Goal: Complete application form: Complete application form

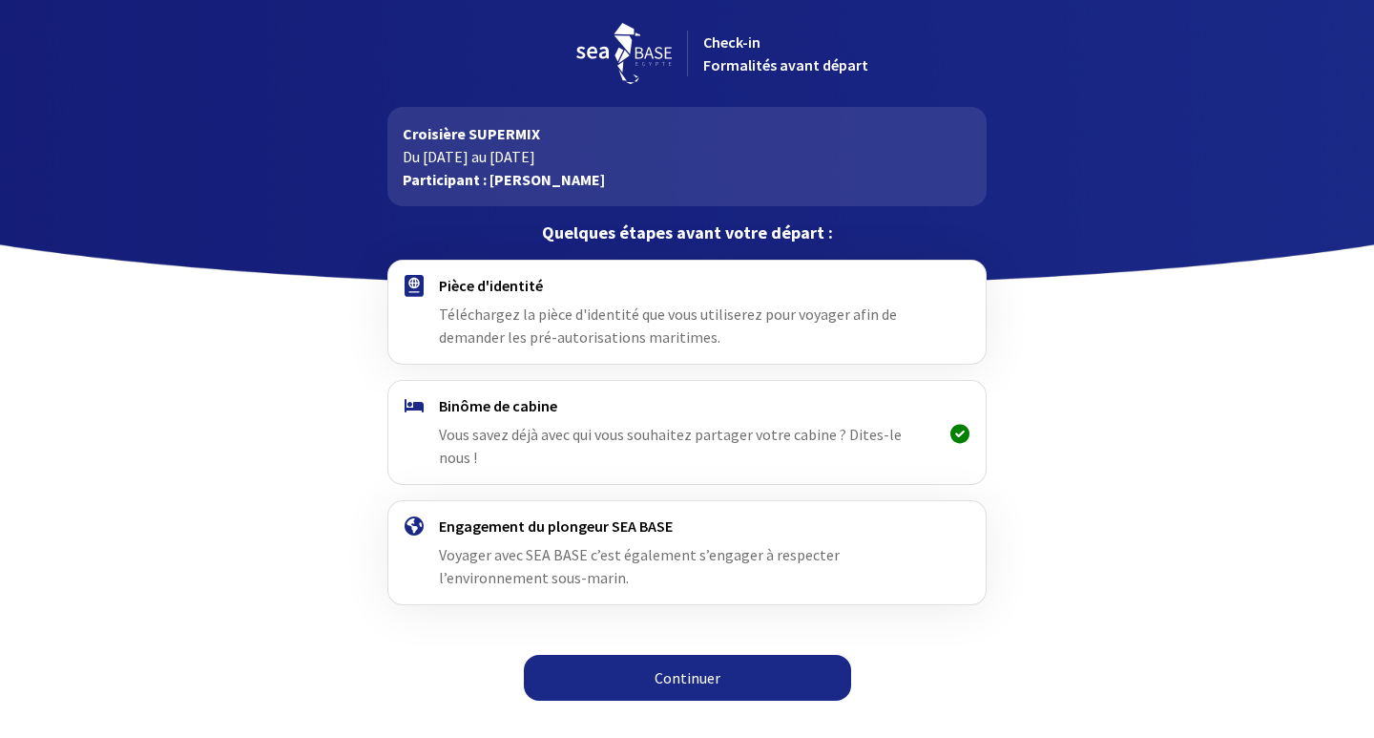
click at [671, 658] on link "Continuer" at bounding box center [687, 678] width 327 height 46
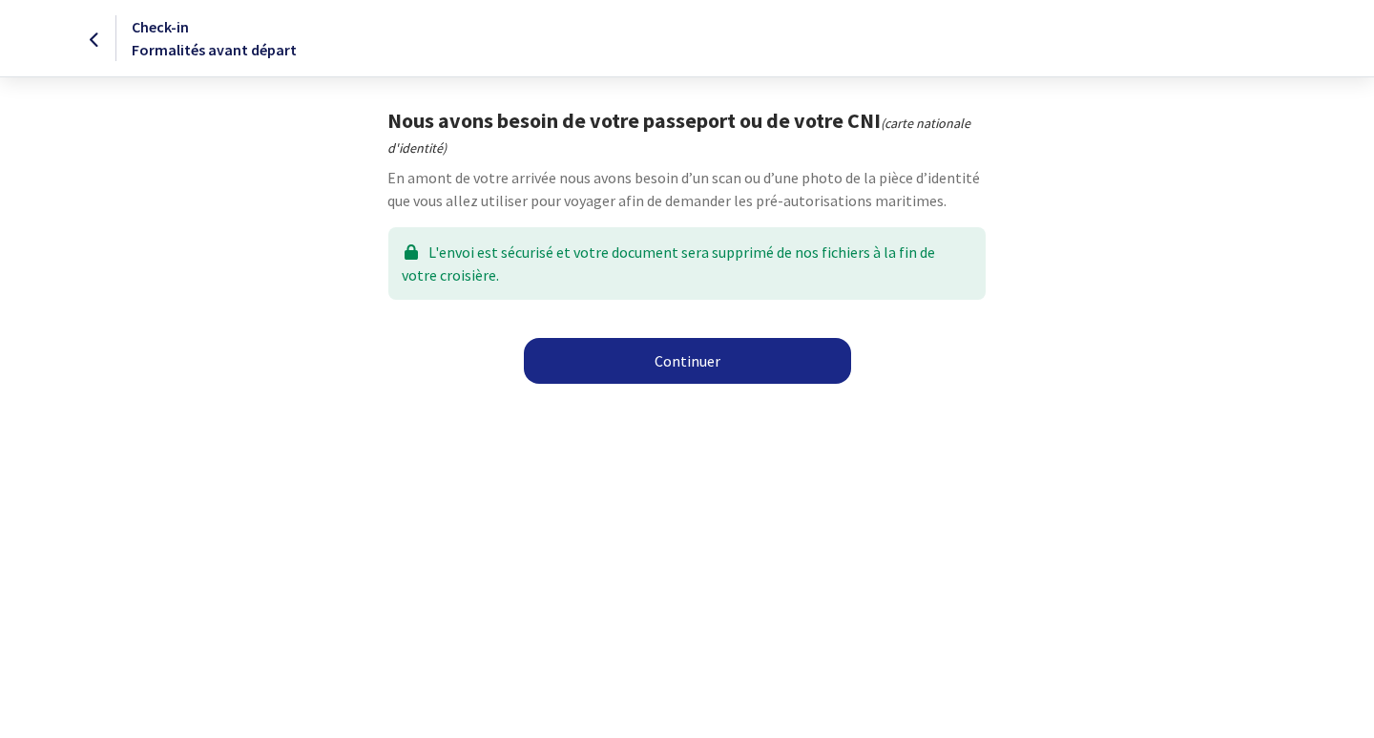
click at [716, 368] on link "Continuer" at bounding box center [687, 361] width 327 height 46
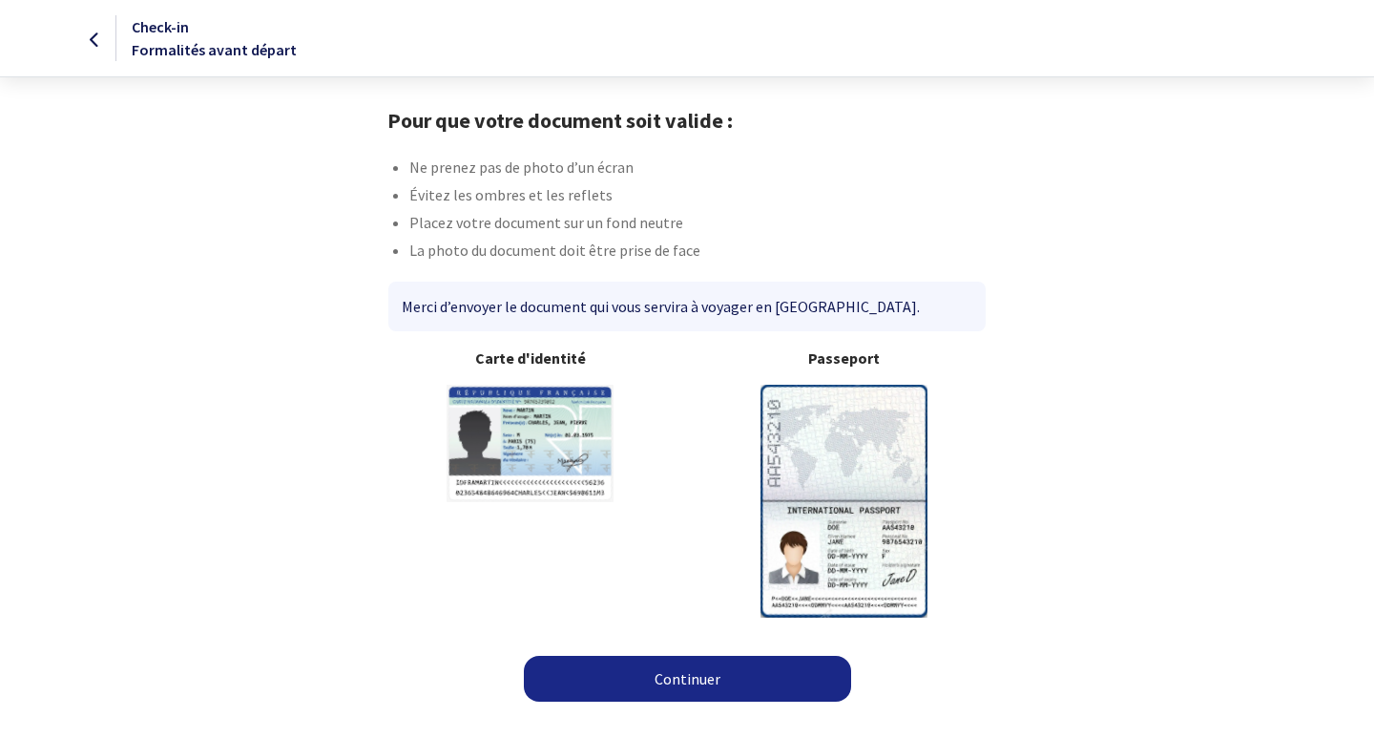
click at [649, 679] on link "Continuer" at bounding box center [687, 679] width 327 height 46
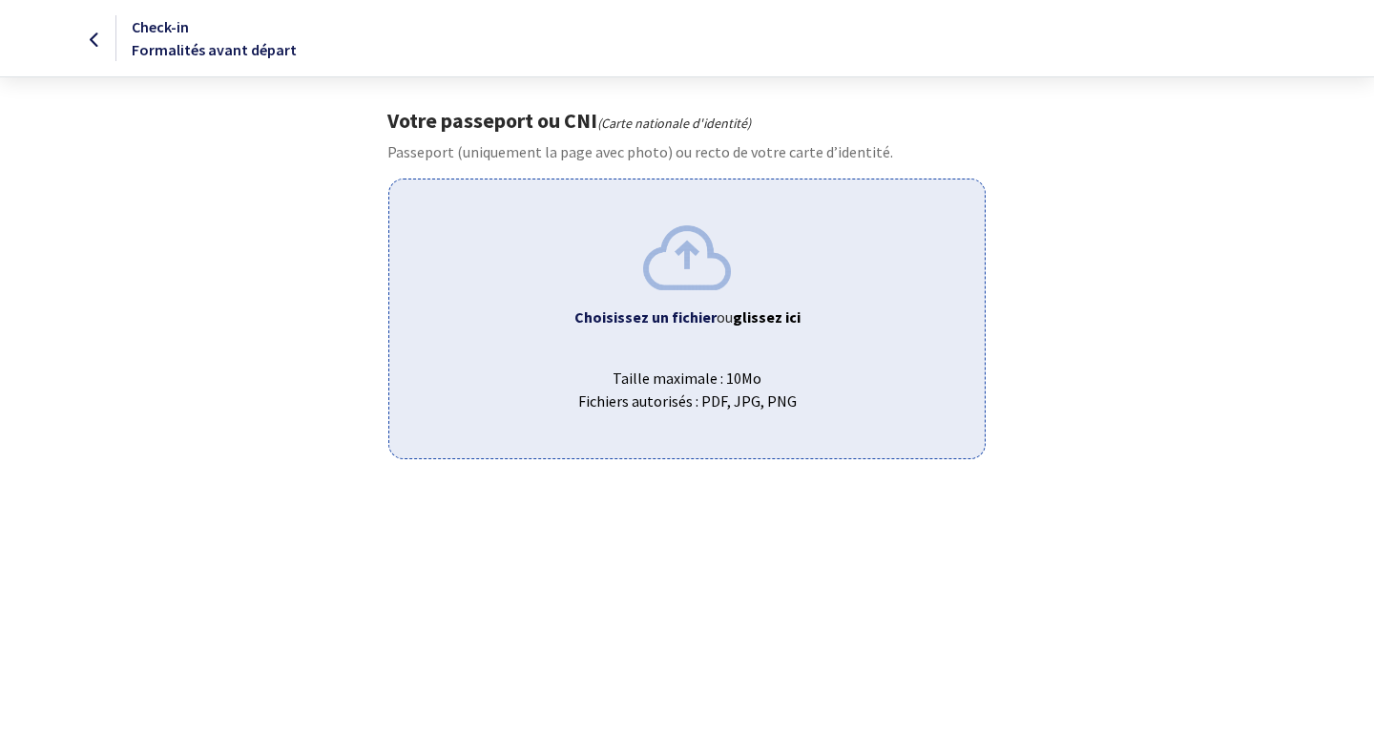
click at [682, 331] on div "Choisissez un fichier ou glissez ici Taille maximale : 10Mo Fichiers autorisés …" at bounding box center [686, 318] width 596 height 280
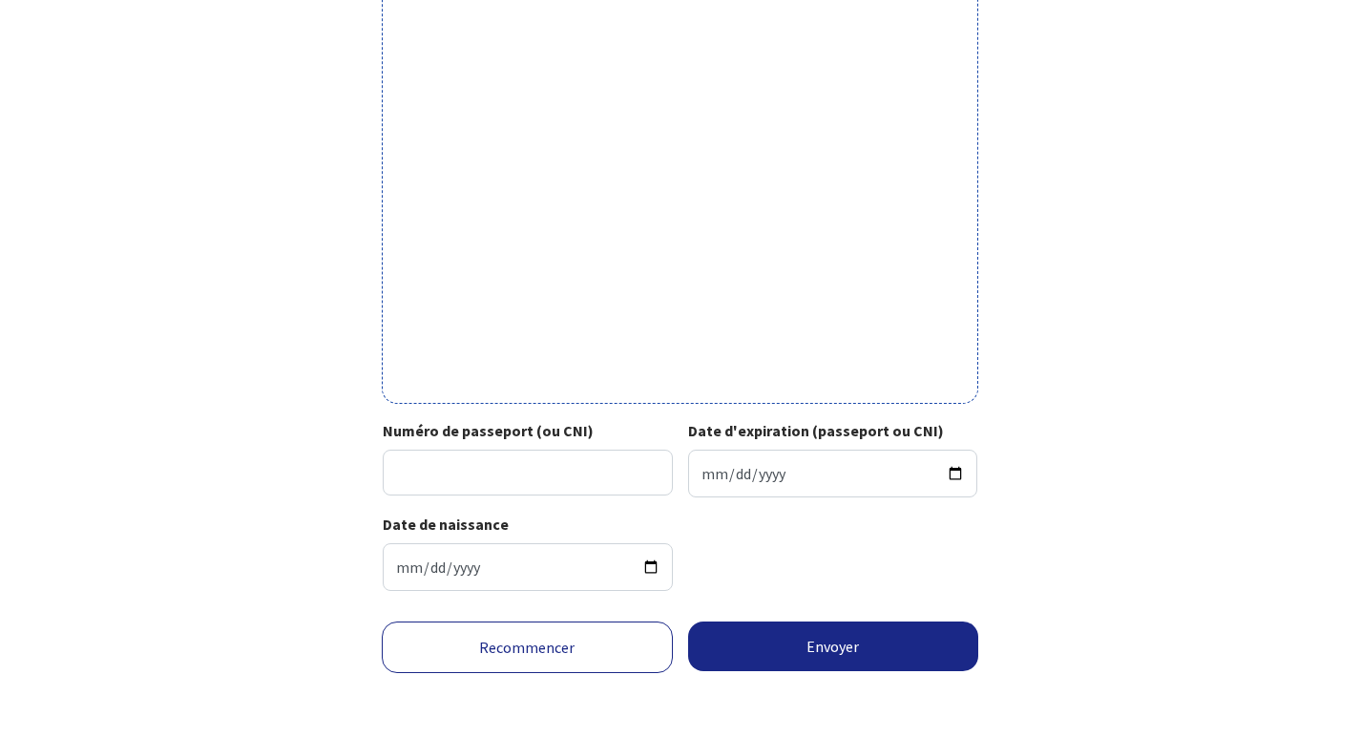
scroll to position [550, 0]
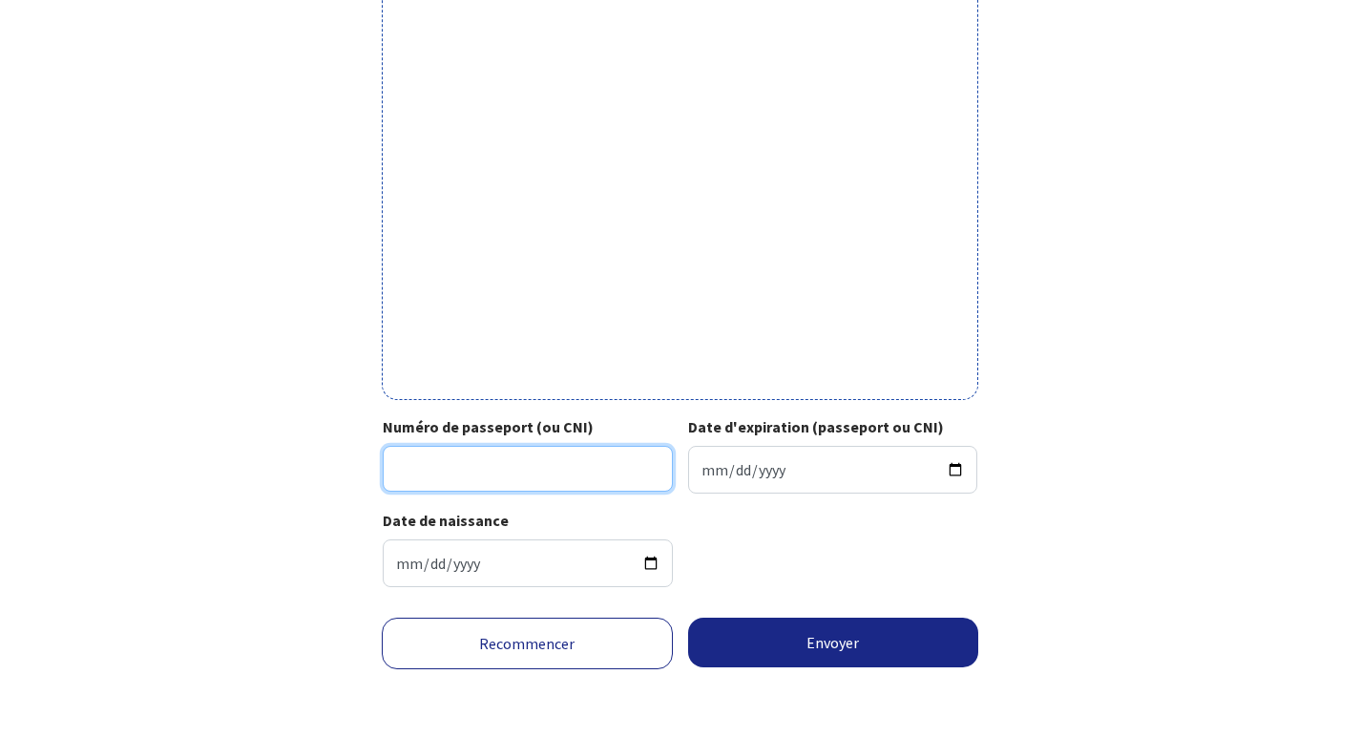
click at [420, 463] on input "Numéro de passeport (ou CNI)" at bounding box center [528, 469] width 290 height 46
type input "19DA05554"
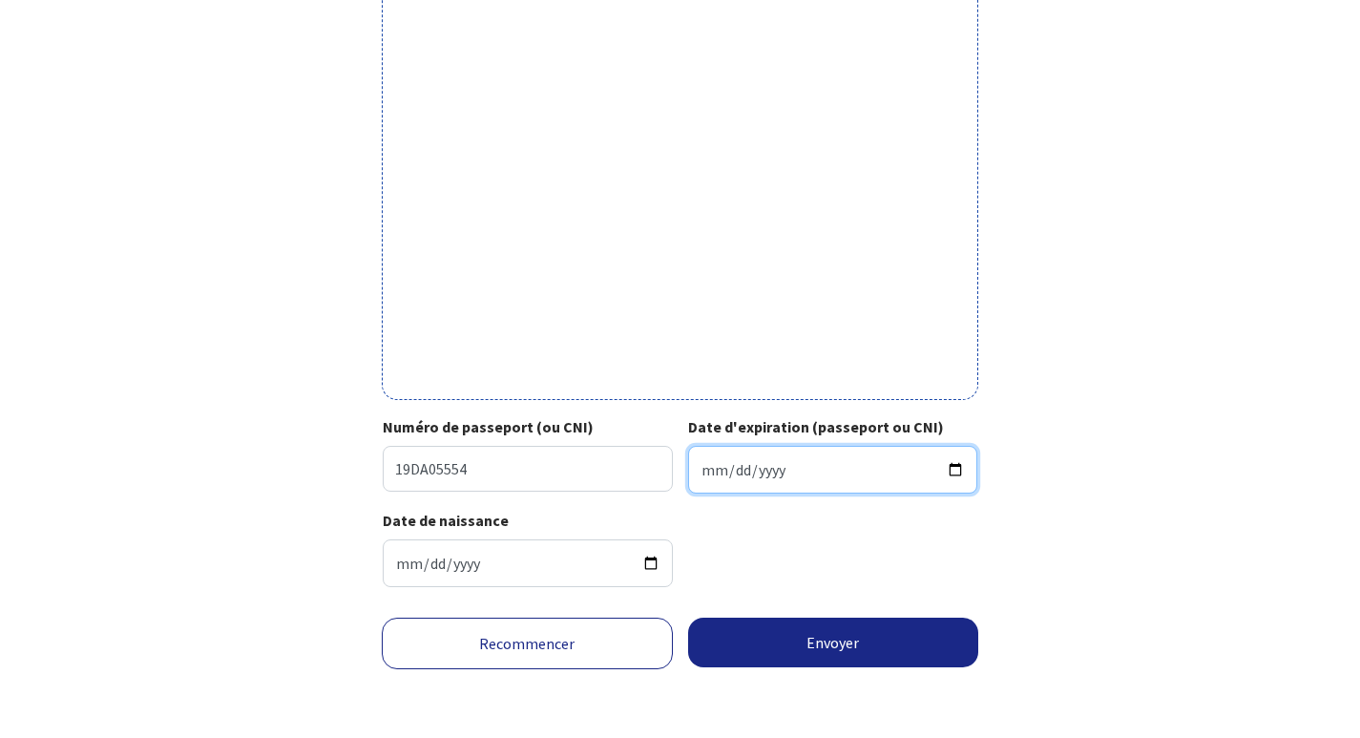
click at [721, 465] on input "Date d'expiration (passeport ou CNI)" at bounding box center [833, 470] width 290 height 48
click at [692, 468] on input "Date d'expiration (passeport ou CNI)" at bounding box center [833, 470] width 290 height 48
click at [701, 469] on input "Date d'expiration (passeport ou CNI)" at bounding box center [833, 470] width 290 height 48
type input "2029-06-03"
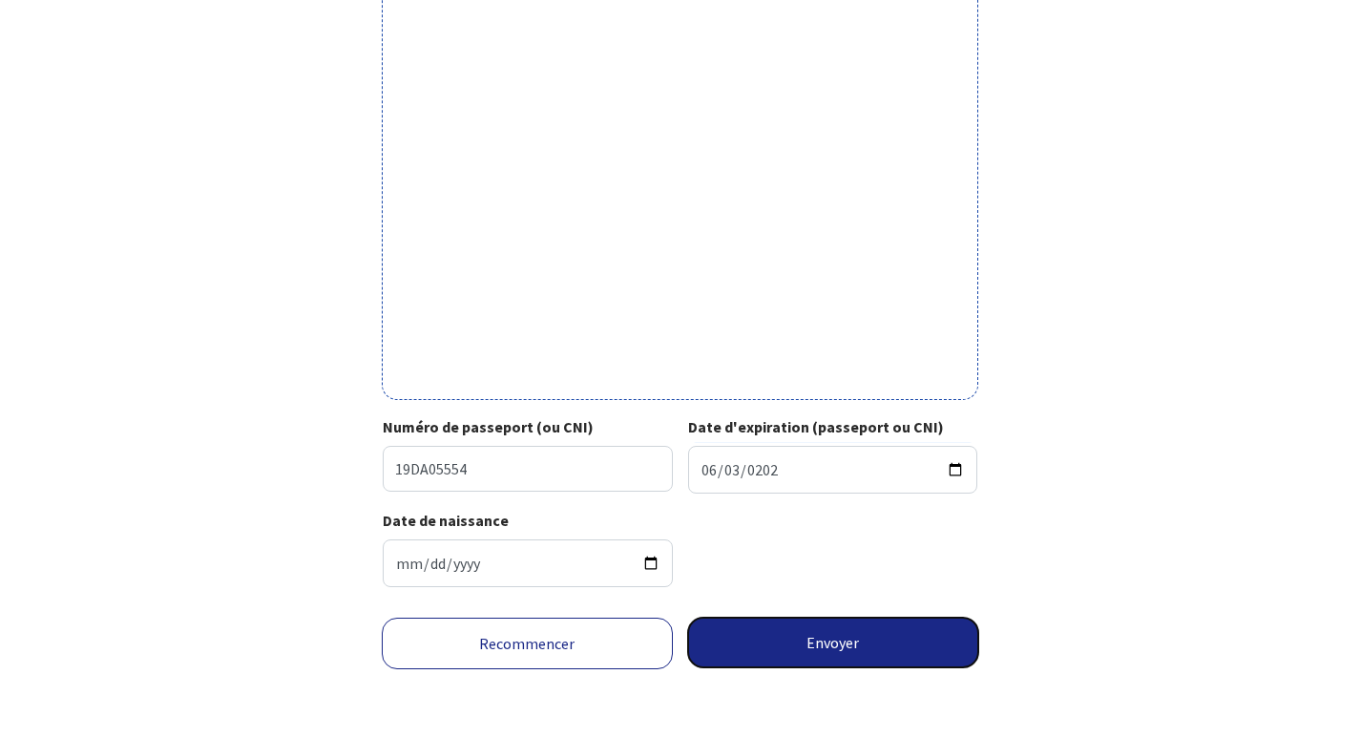
click at [802, 642] on button "Envoyer" at bounding box center [833, 642] width 291 height 50
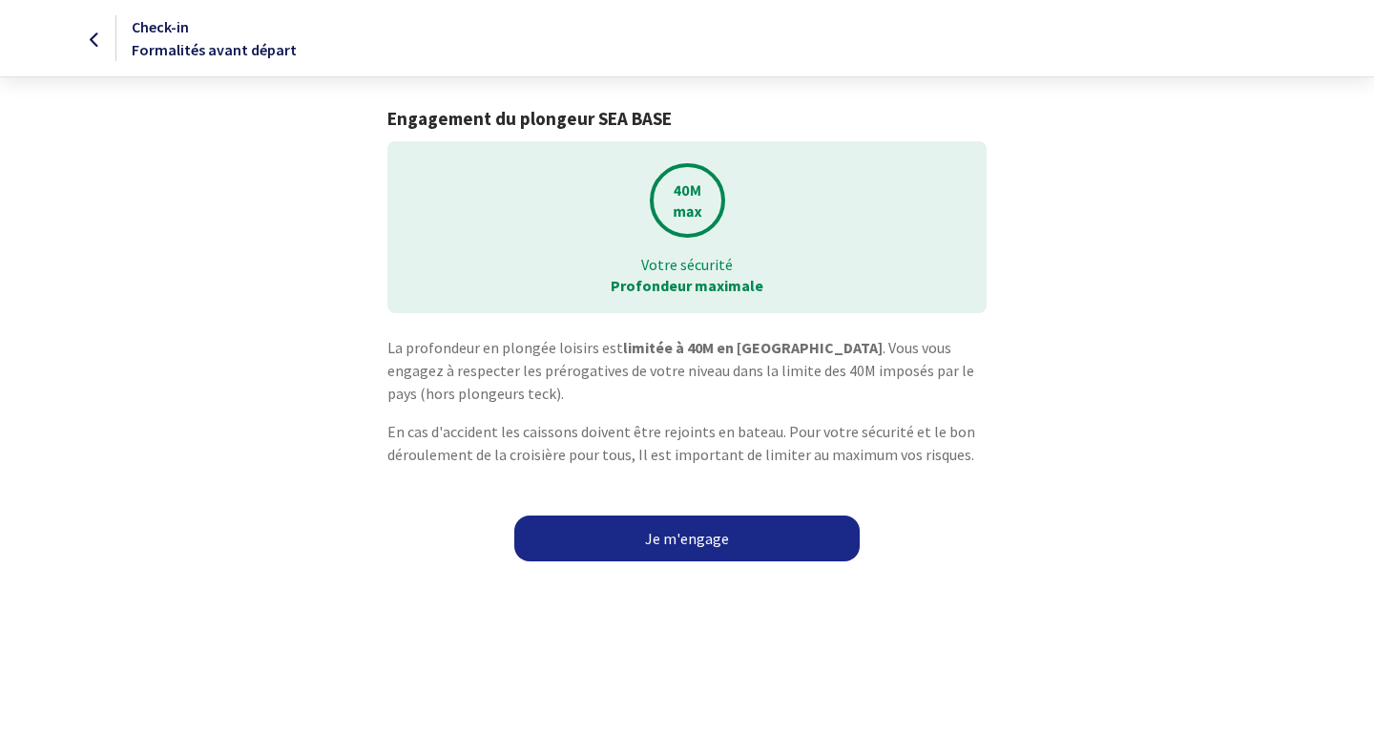
click at [705, 541] on link "Je m'engage" at bounding box center [686, 538] width 345 height 46
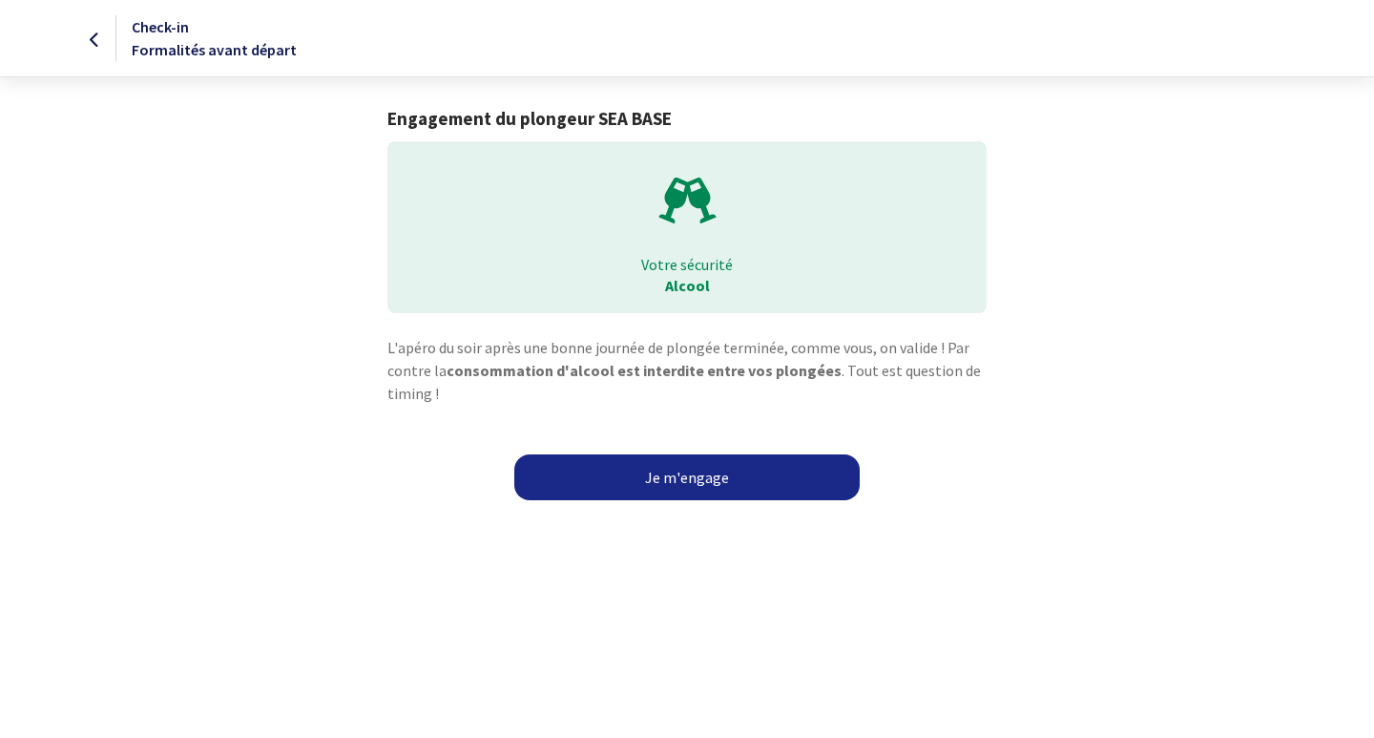
click at [663, 490] on link "Je m'engage" at bounding box center [686, 477] width 345 height 46
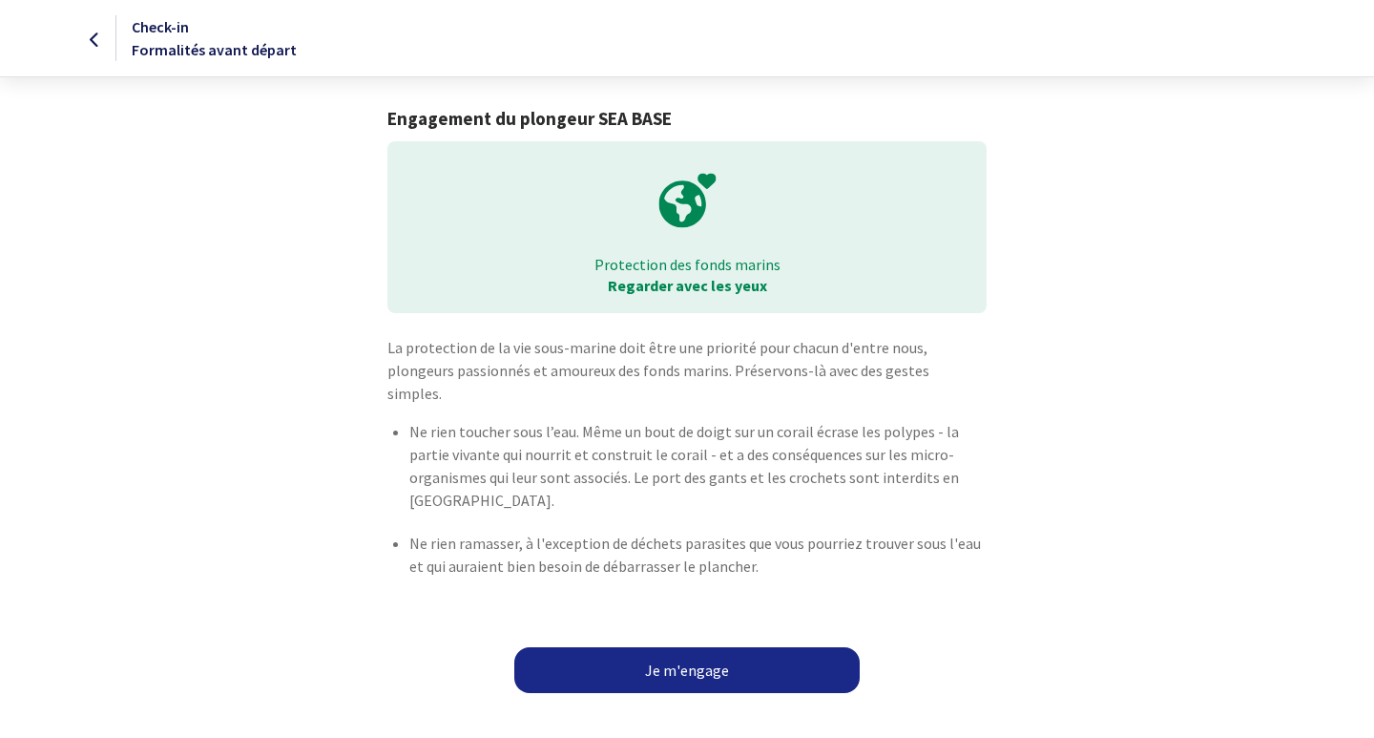
click at [690, 647] on link "Je m'engage" at bounding box center [686, 670] width 345 height 46
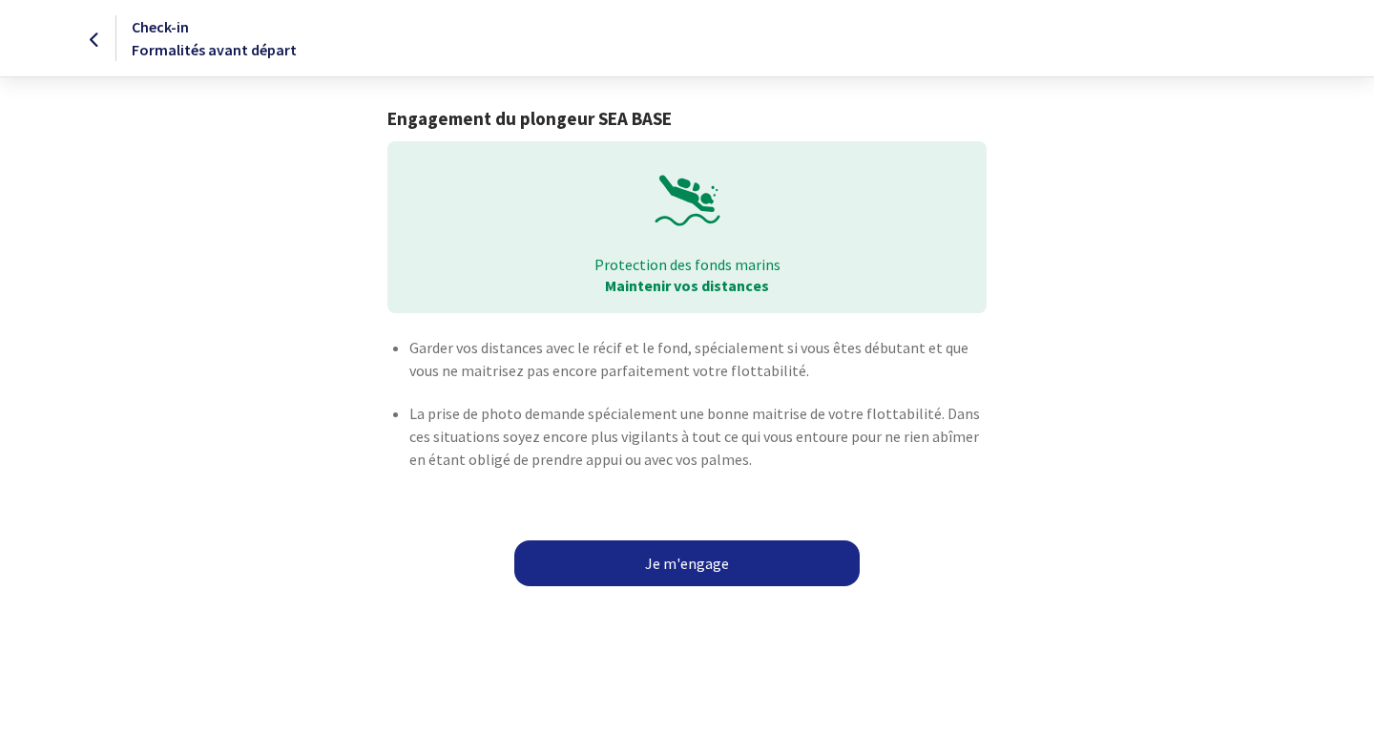
click at [696, 559] on link "Je m'engage" at bounding box center [686, 563] width 345 height 46
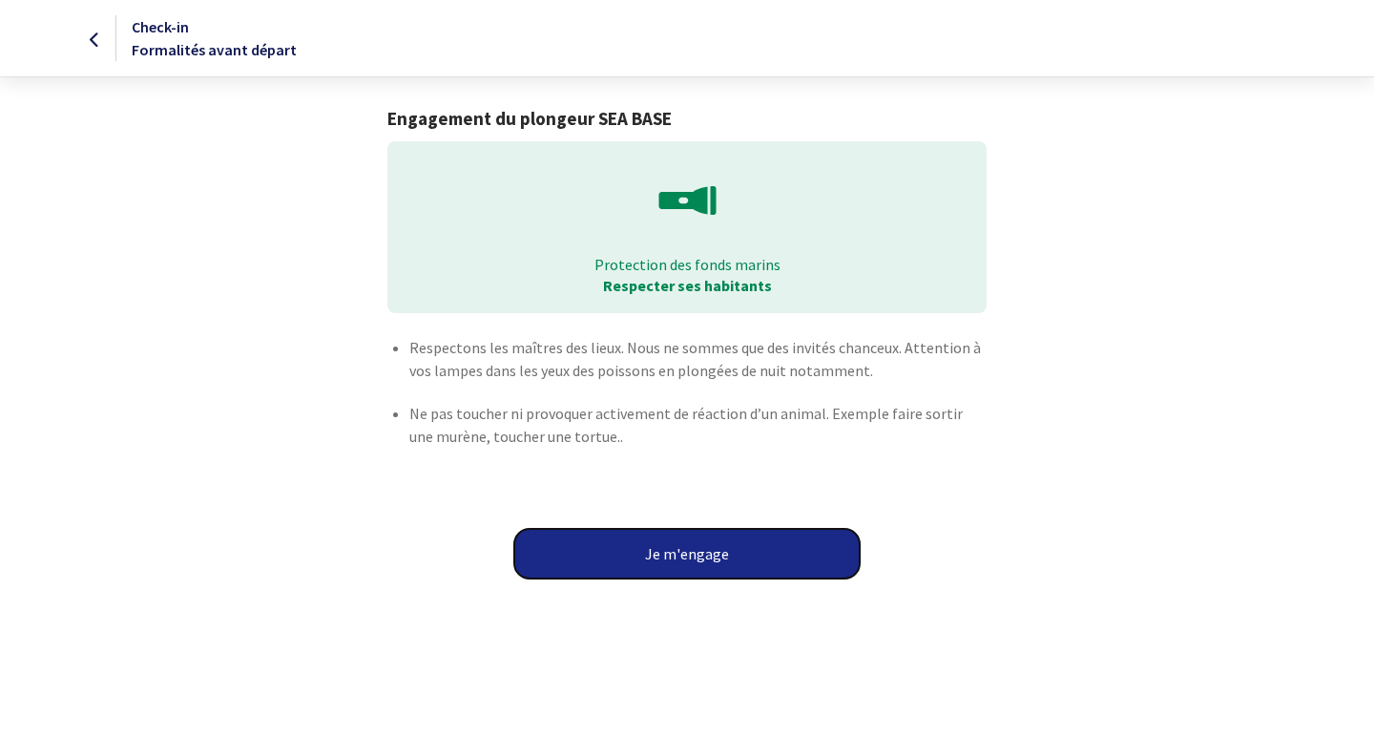
click at [697, 559] on button "Je m'engage" at bounding box center [686, 554] width 345 height 50
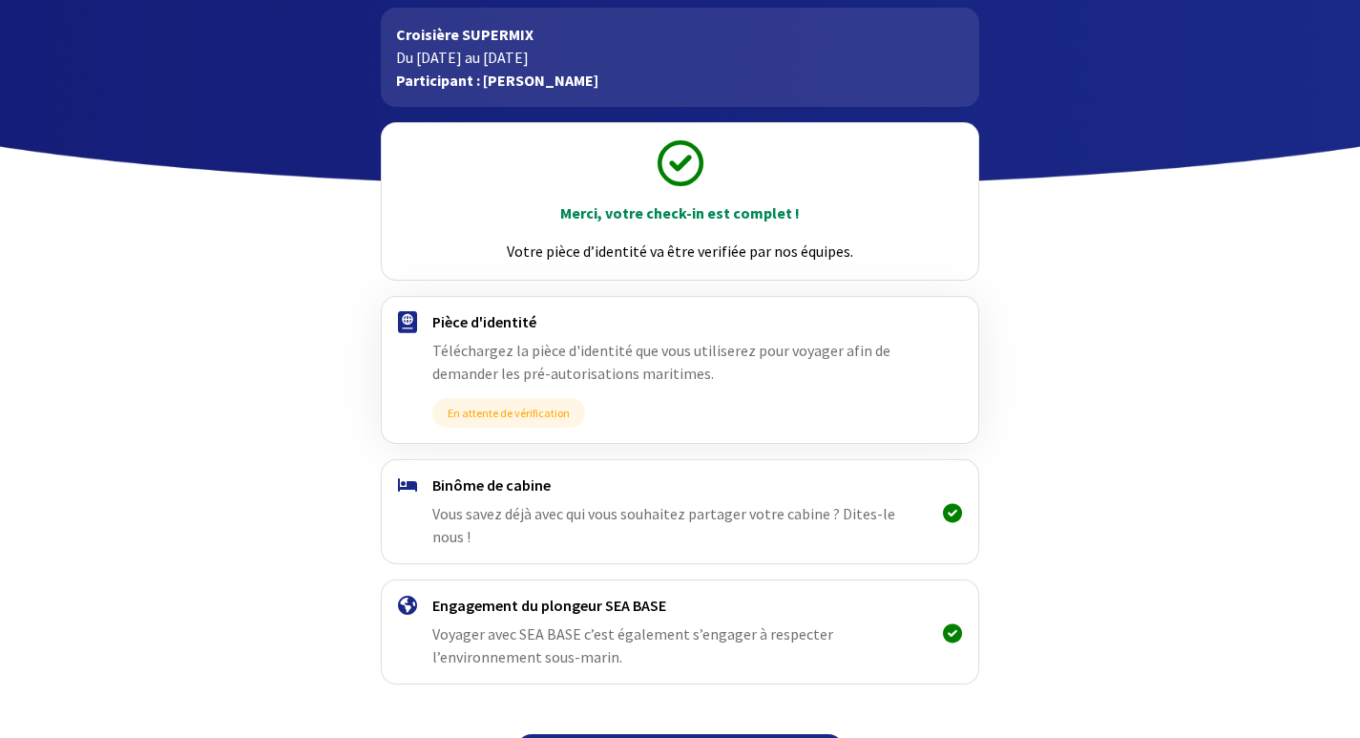
scroll to position [130, 0]
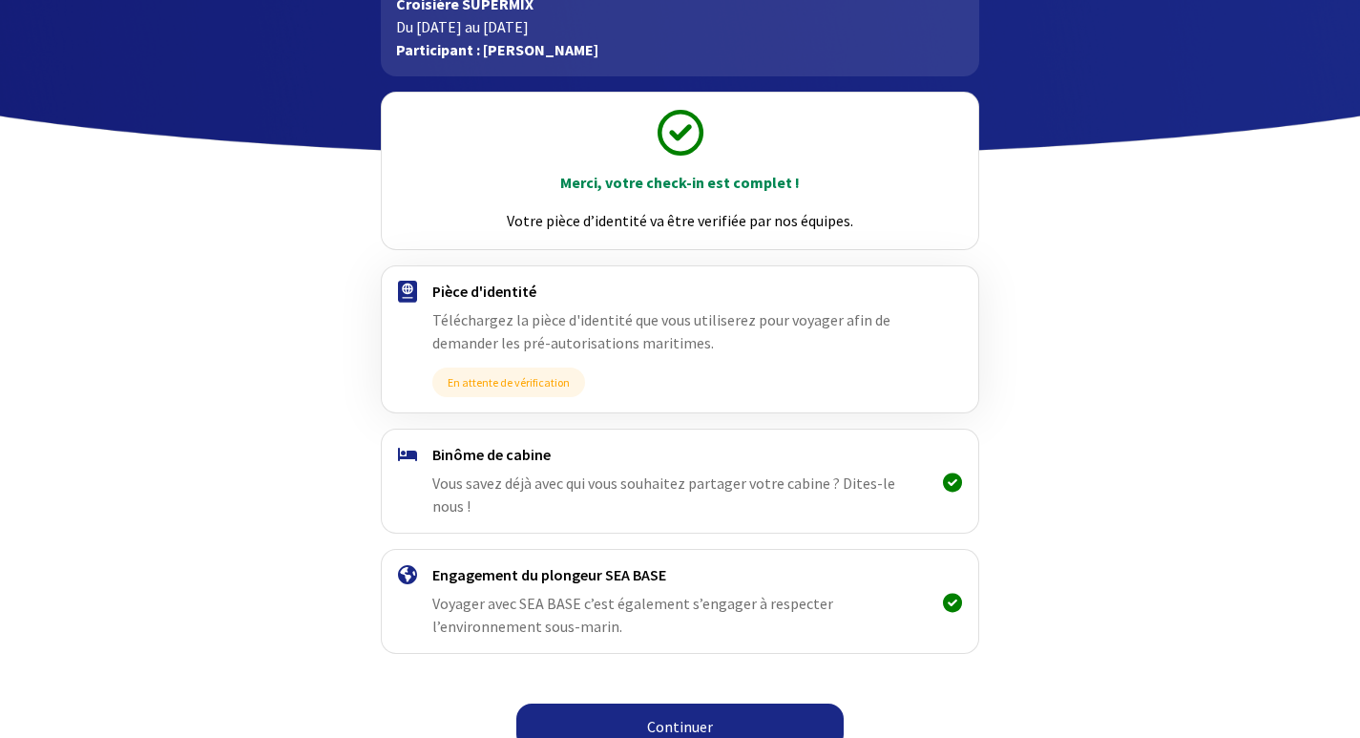
click at [955, 482] on icon at bounding box center [952, 482] width 19 height 1
click at [699, 709] on link "Continuer" at bounding box center [679, 726] width 327 height 46
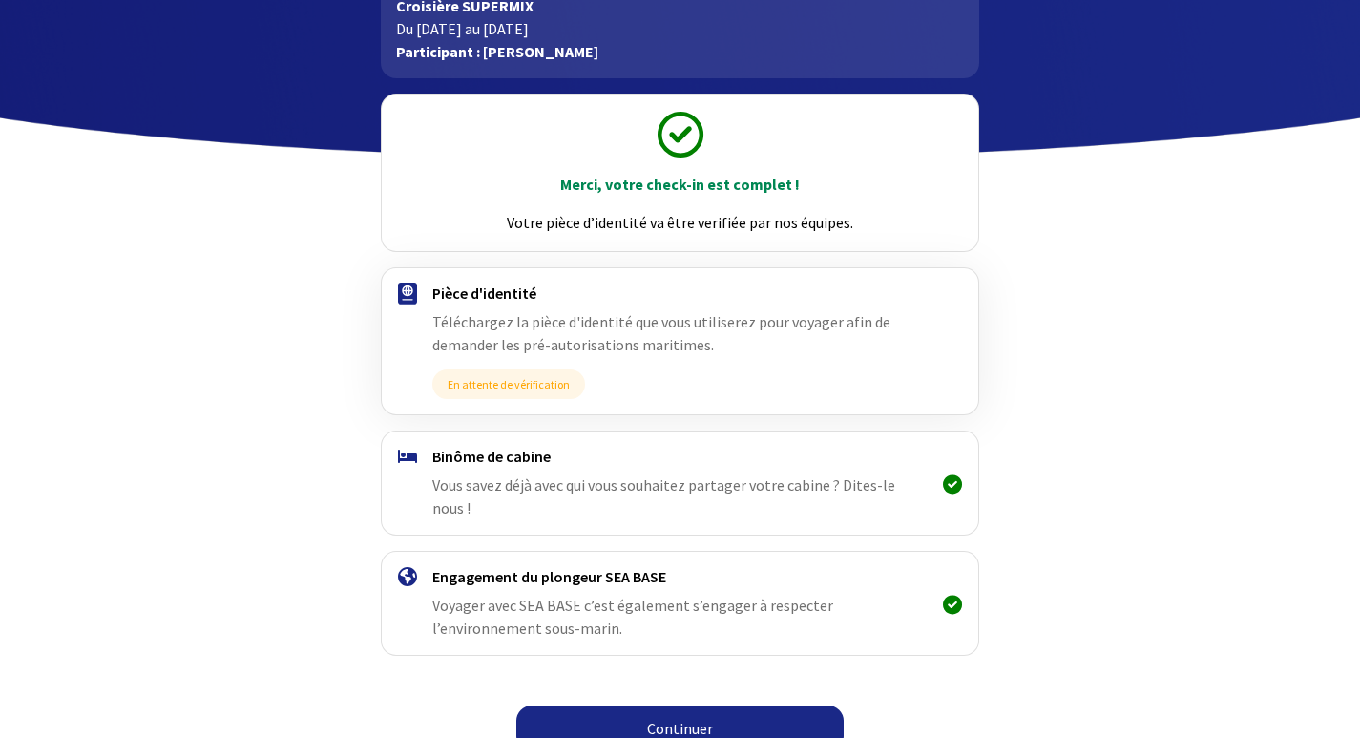
scroll to position [130, 0]
